Goal: Task Accomplishment & Management: Manage account settings

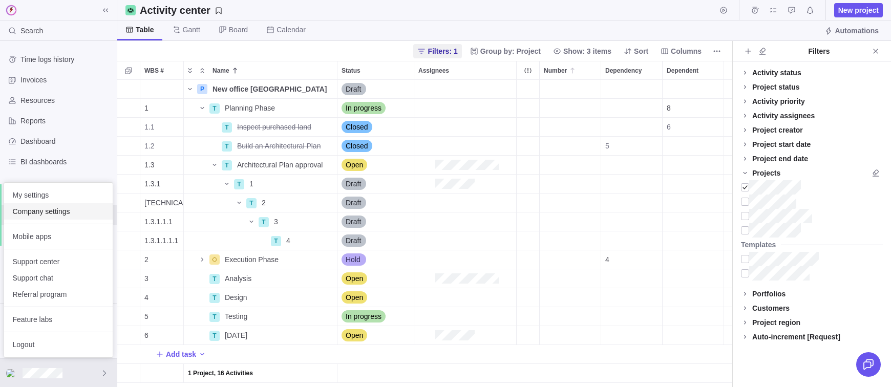
scroll to position [307, 615]
click at [36, 210] on span "Company settings" at bounding box center [58, 211] width 92 height 10
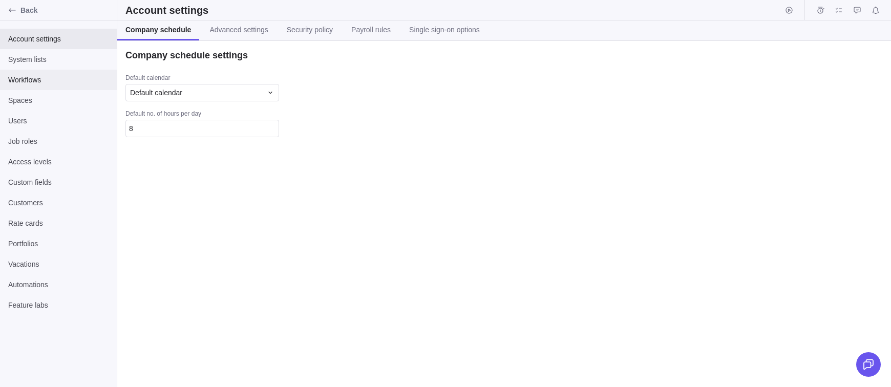
click at [40, 80] on span "Workflows" at bounding box center [58, 80] width 100 height 10
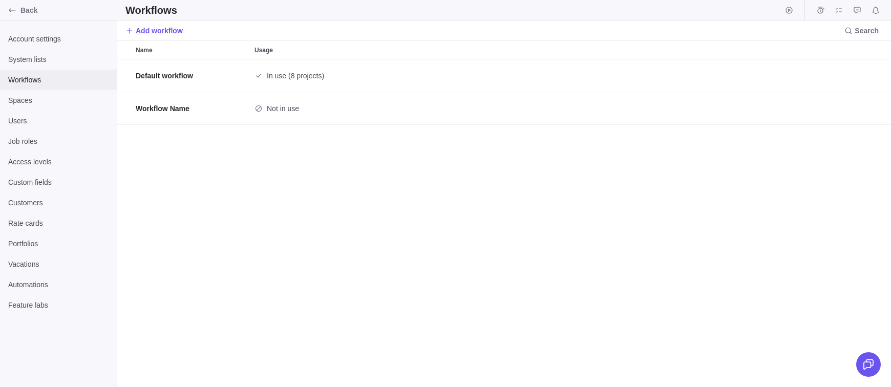
scroll to position [328, 774]
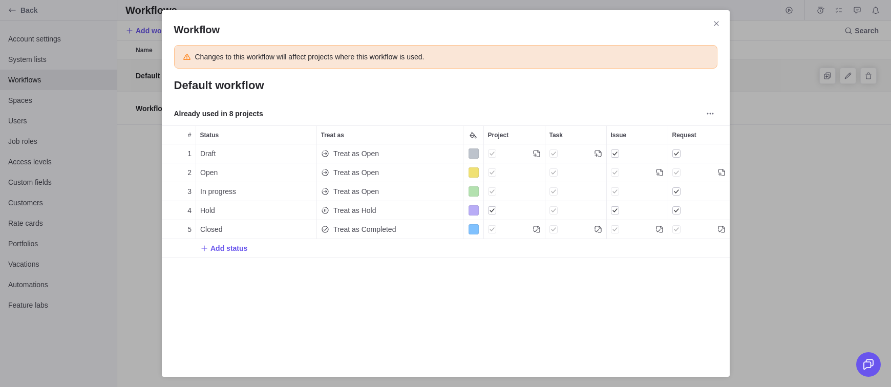
scroll to position [208, 568]
click at [720, 29] on span "Close" at bounding box center [717, 23] width 14 height 14
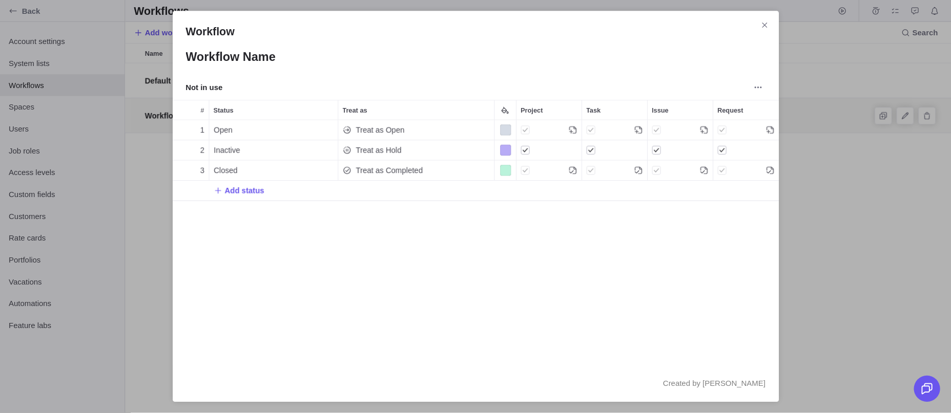
scroll to position [230, 568]
click at [217, 179] on span "Add status" at bounding box center [229, 179] width 37 height 10
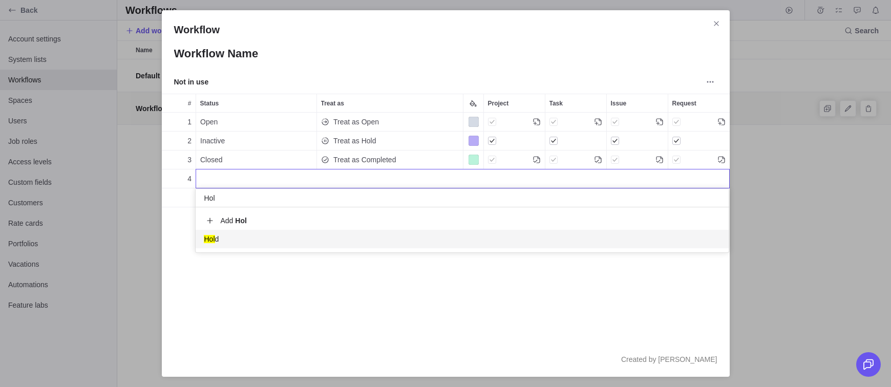
type input "Hol"
click at [215, 236] on span "Hol d" at bounding box center [211, 239] width 15 height 10
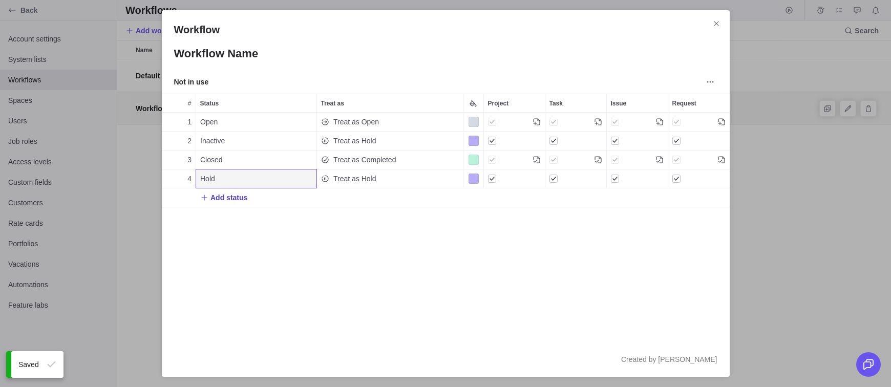
click at [213, 194] on span "Add status" at bounding box center [229, 198] width 37 height 10
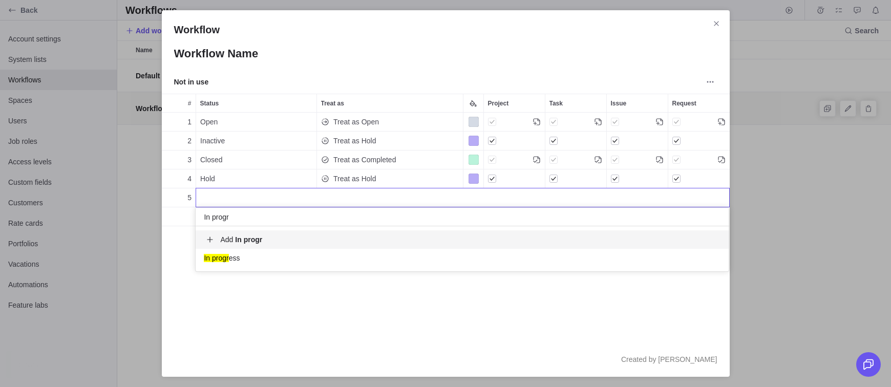
type input "In progr"
click at [260, 261] on div "In progr ess" at bounding box center [462, 258] width 533 height 18
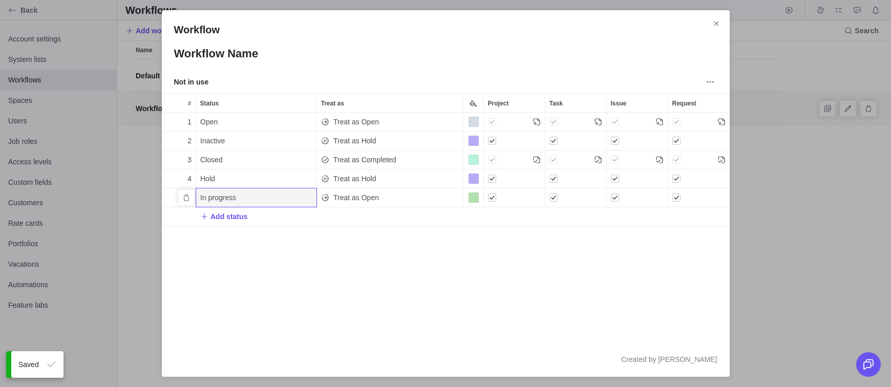
click at [225, 294] on div "1 Open Treat as Open 2 Inactive Treat as Hold 3 Closed Treat as Completed 4 Hol…" at bounding box center [446, 228] width 568 height 230
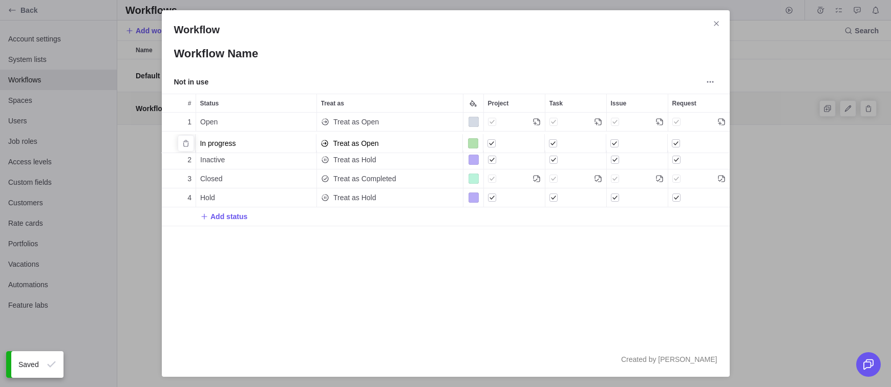
drag, startPoint x: 171, startPoint y: 198, endPoint x: 172, endPoint y: 139, distance: 58.9
click at [172, 202] on div "grid" at bounding box center [170, 198] width 8 height 19
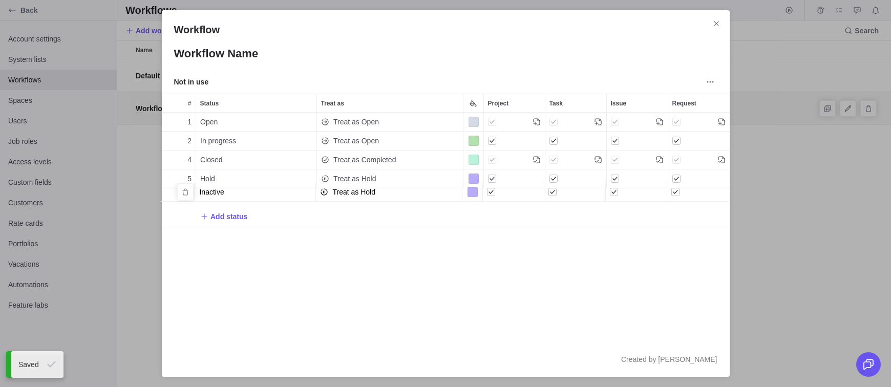
drag, startPoint x: 168, startPoint y: 161, endPoint x: 167, endPoint y: 197, distance: 35.4
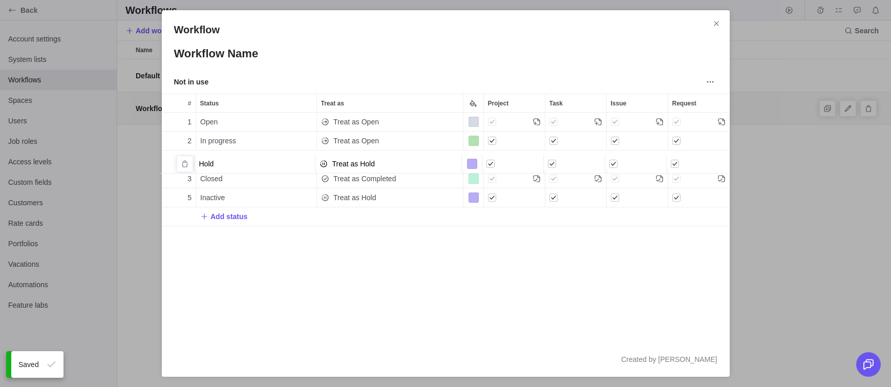
drag, startPoint x: 167, startPoint y: 178, endPoint x: 166, endPoint y: 154, distance: 24.1
click at [359, 305] on div "1 Open Treat as Open 2 In progress Treat as Open 3 Hold Treat as Hold 4 Closed …" at bounding box center [446, 228] width 568 height 230
click at [377, 144] on span "Treat as Open" at bounding box center [356, 141] width 46 height 10
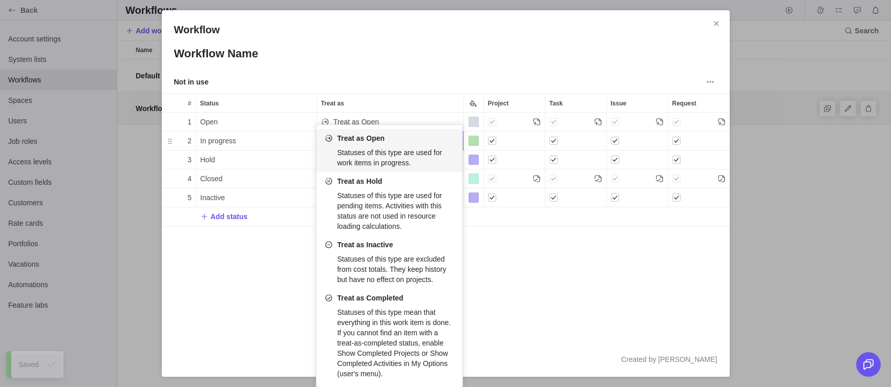
click at [388, 143] on div "Treat as Open Statuses of this type are used for work items in progress." at bounding box center [390, 150] width 146 height 43
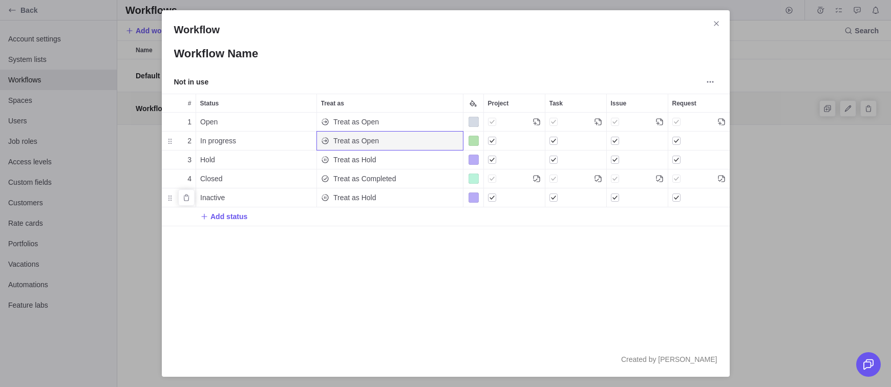
click at [476, 196] on div "Color" at bounding box center [473, 198] width 10 height 10
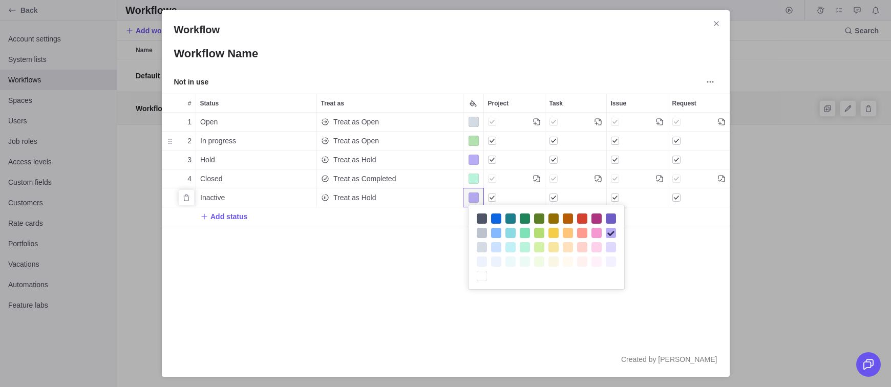
click at [580, 218] on div at bounding box center [582, 219] width 10 height 10
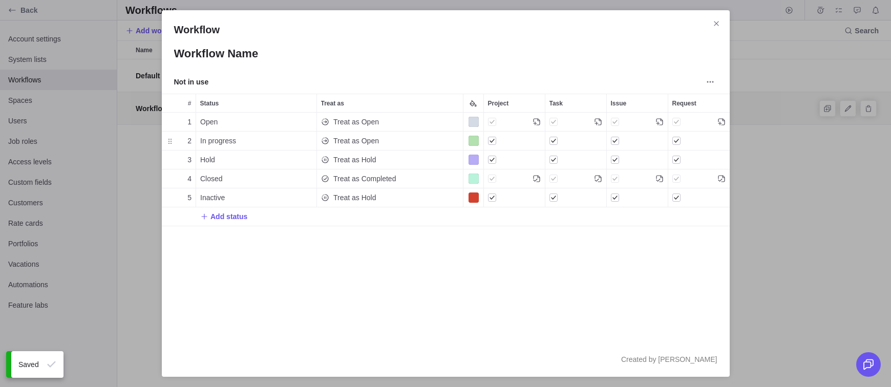
click at [473, 247] on div "1 Open Treat as Open 2 In progress Treat as Open 3 Hold Treat as Hold 4 Closed …" at bounding box center [446, 228] width 568 height 230
click at [472, 180] on div "Color" at bounding box center [473, 179] width 10 height 10
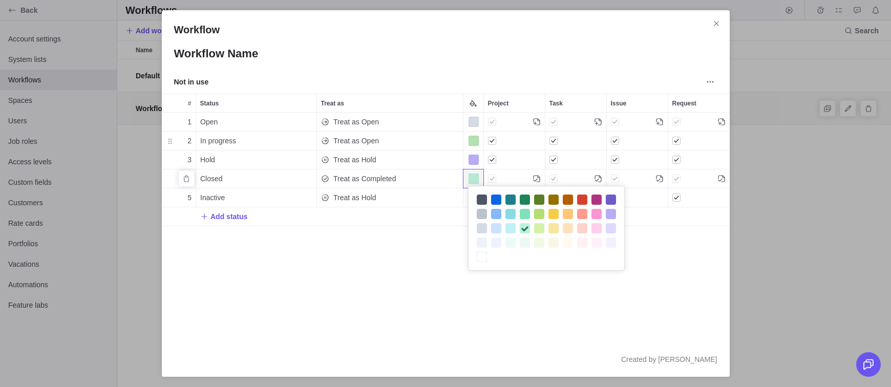
click at [510, 199] on div at bounding box center [511, 200] width 10 height 10
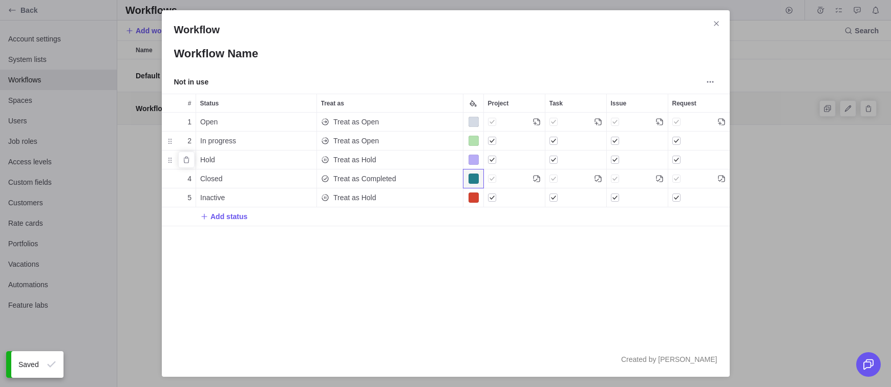
click at [472, 160] on div "Color" at bounding box center [473, 160] width 10 height 10
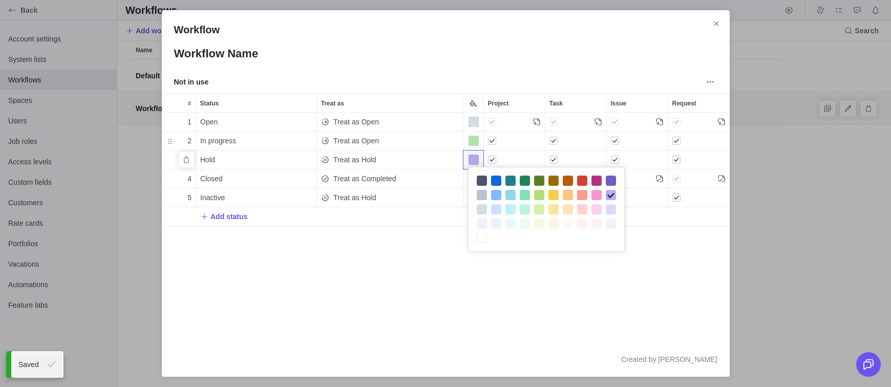
click at [480, 182] on div at bounding box center [482, 181] width 10 height 10
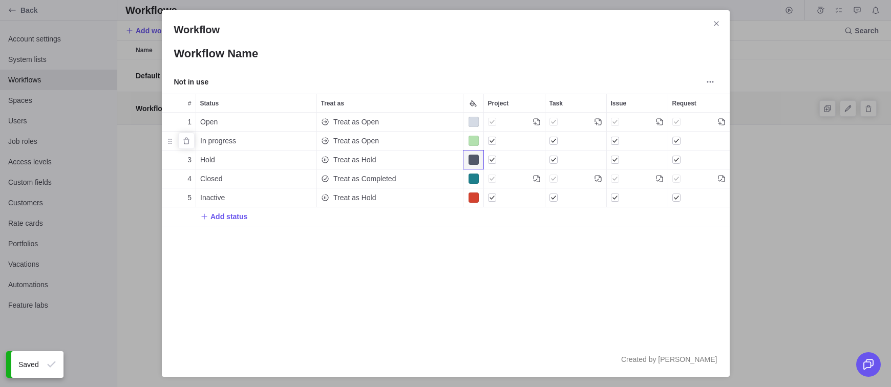
click at [469, 138] on div "Color" at bounding box center [473, 141] width 10 height 10
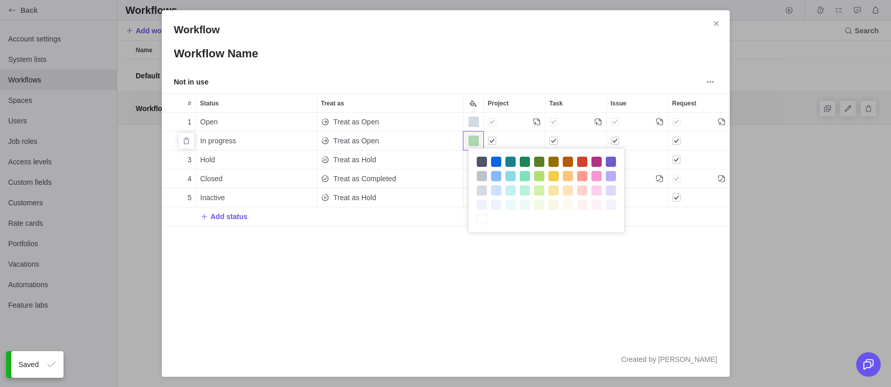
click at [553, 177] on div at bounding box center [554, 176] width 10 height 10
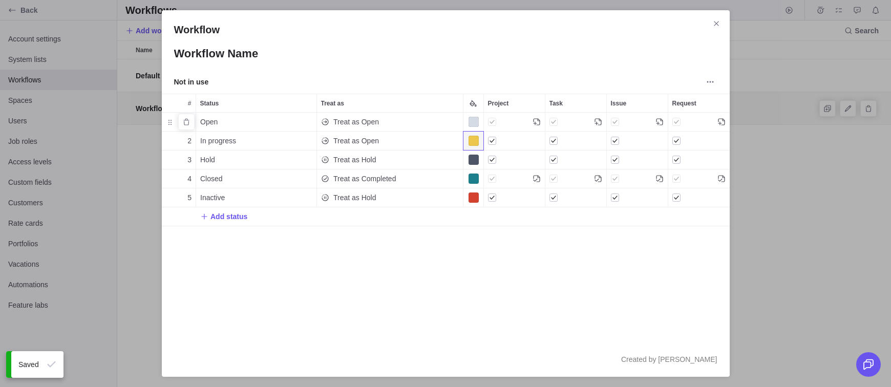
click at [471, 121] on div "Color" at bounding box center [473, 122] width 10 height 10
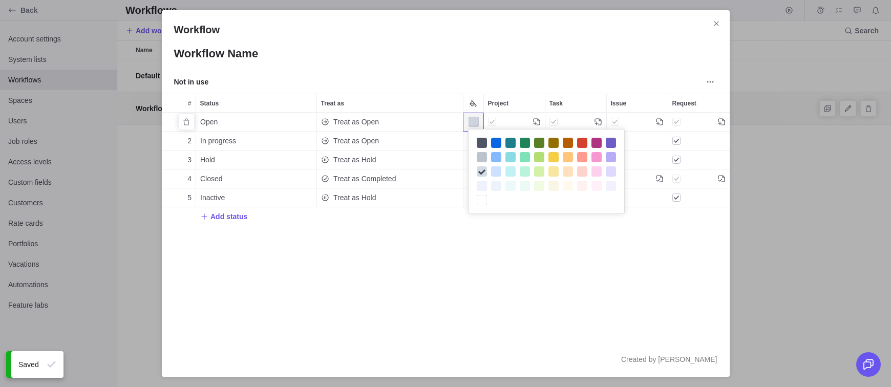
click at [613, 184] on div at bounding box center [611, 186] width 10 height 10
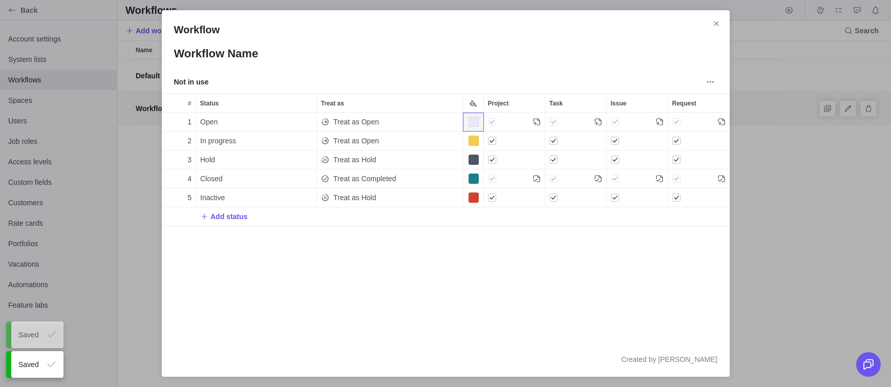
click at [560, 268] on div "1 Open Treat as Open 2 In progress Treat as Open 3 Hold Treat as Hold 4 Closed …" at bounding box center [446, 228] width 568 height 230
click at [371, 106] on div "Treat as" at bounding box center [390, 103] width 146 height 18
click at [338, 103] on span "Treat as" at bounding box center [332, 103] width 23 height 10
click at [372, 192] on div "Treat as Hold" at bounding box center [348, 198] width 55 height 18
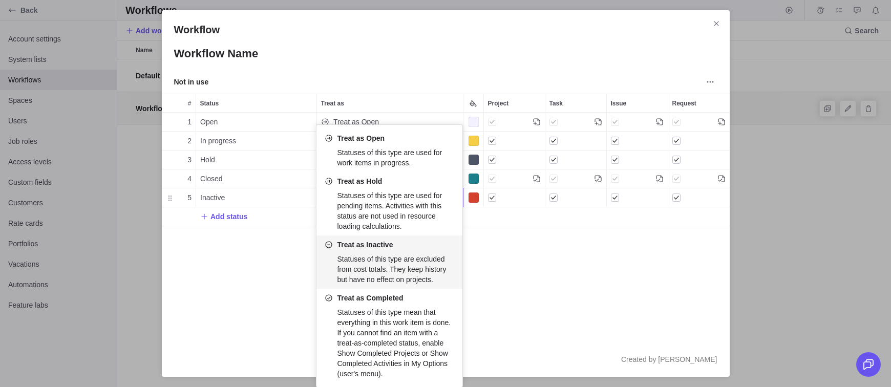
click at [378, 249] on span "Treat as Inactive" at bounding box center [365, 245] width 56 height 10
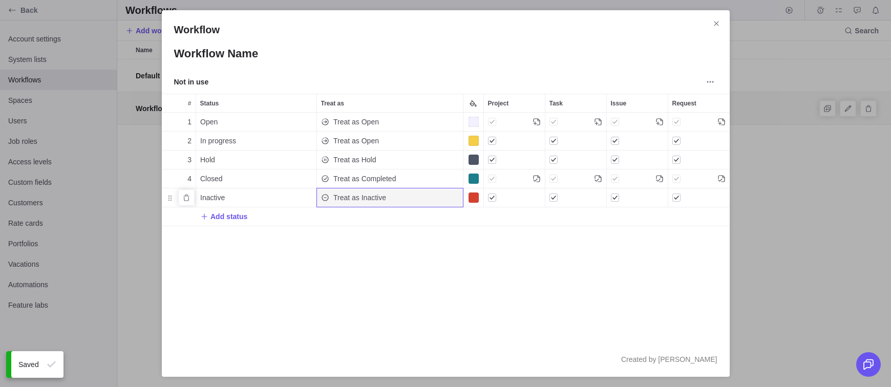
click at [365, 197] on span "Treat as Inactive" at bounding box center [359, 198] width 53 height 10
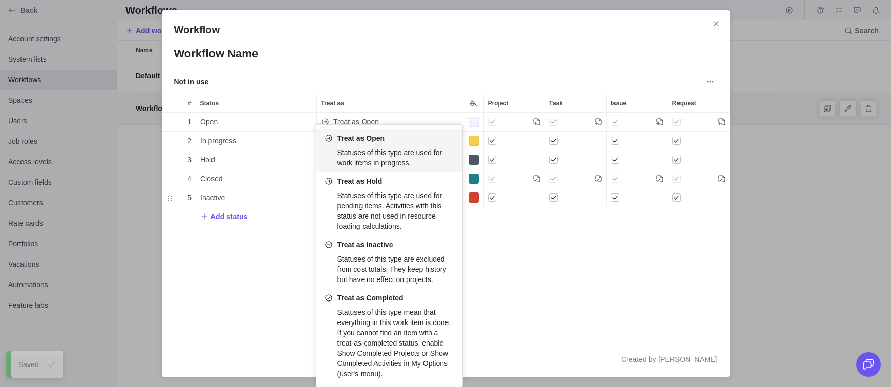
click at [358, 117] on div "Workflow Workflow Name Not in use # Status Treat as Project Task Issue Request …" at bounding box center [445, 193] width 891 height 387
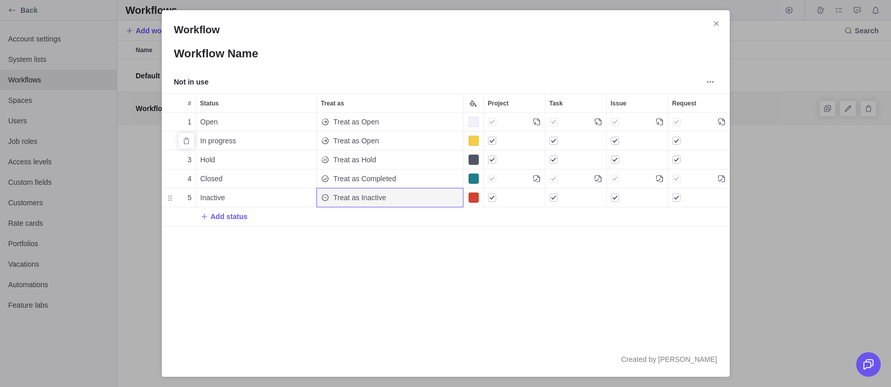
click at [372, 138] on span "Treat as Open" at bounding box center [356, 141] width 46 height 10
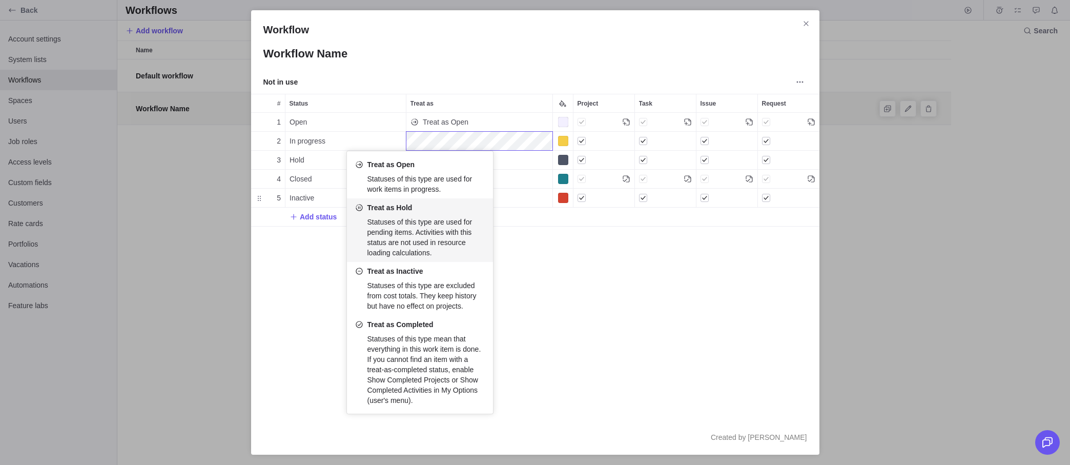
scroll to position [0, 0]
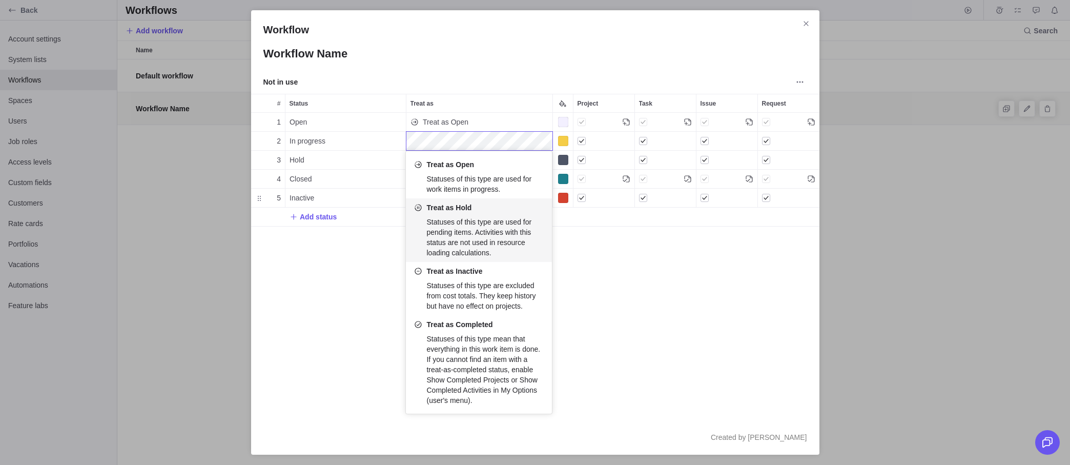
click at [880, 268] on div "Workflow Workflow Name Not in use # Status Treat as Project Task Issue Request …" at bounding box center [535, 232] width 1070 height 465
